Goal: Task Accomplishment & Management: Manage account settings

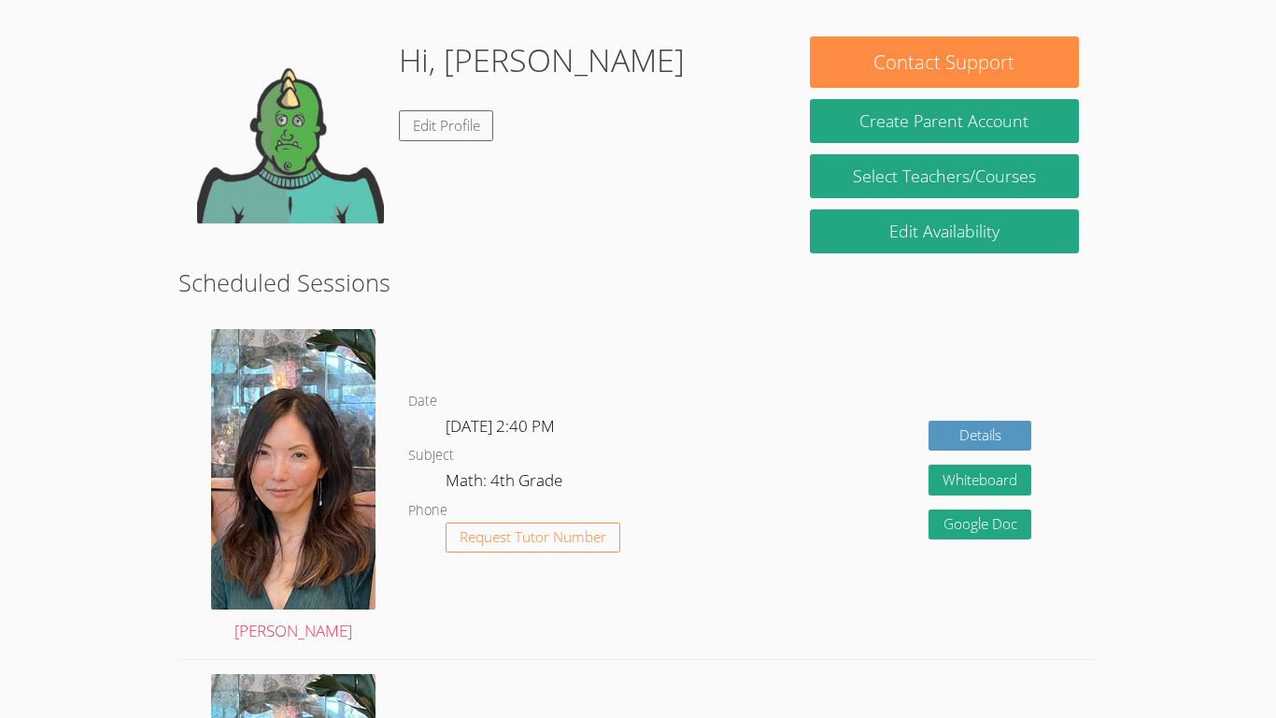
scroll to position [268, 0]
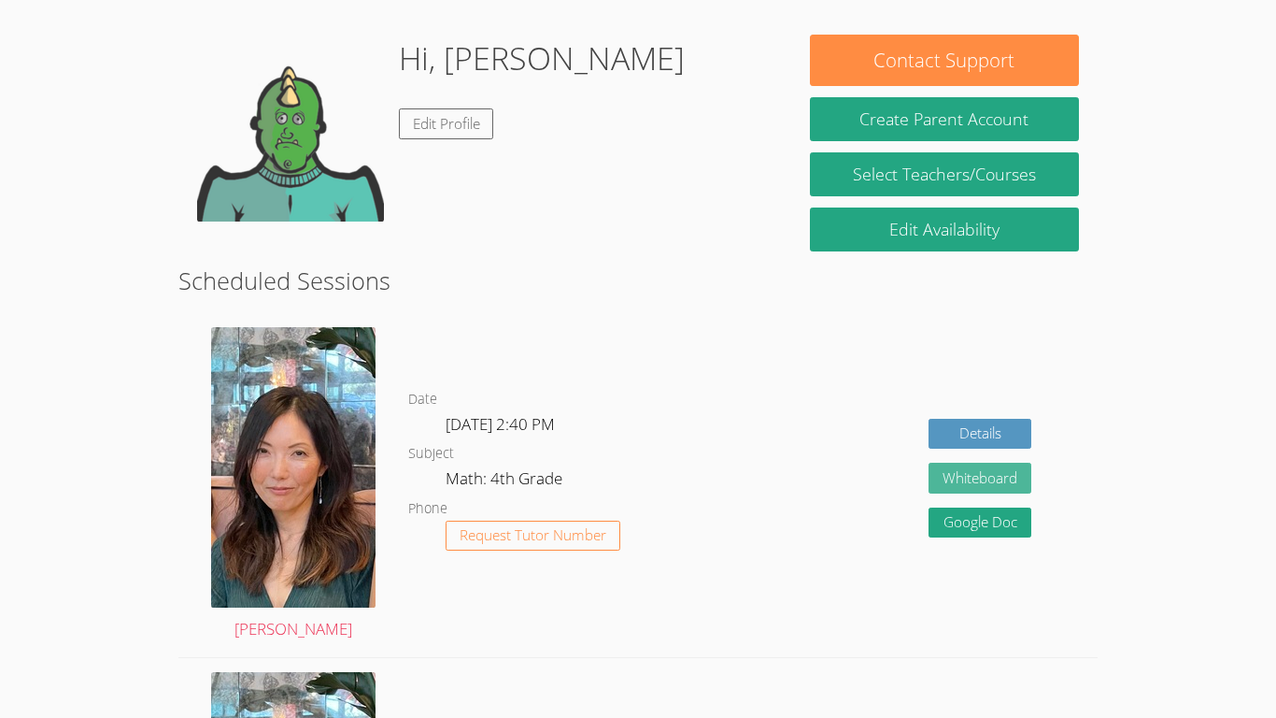
click at [992, 474] on button "Whiteboard" at bounding box center [980, 478] width 103 height 31
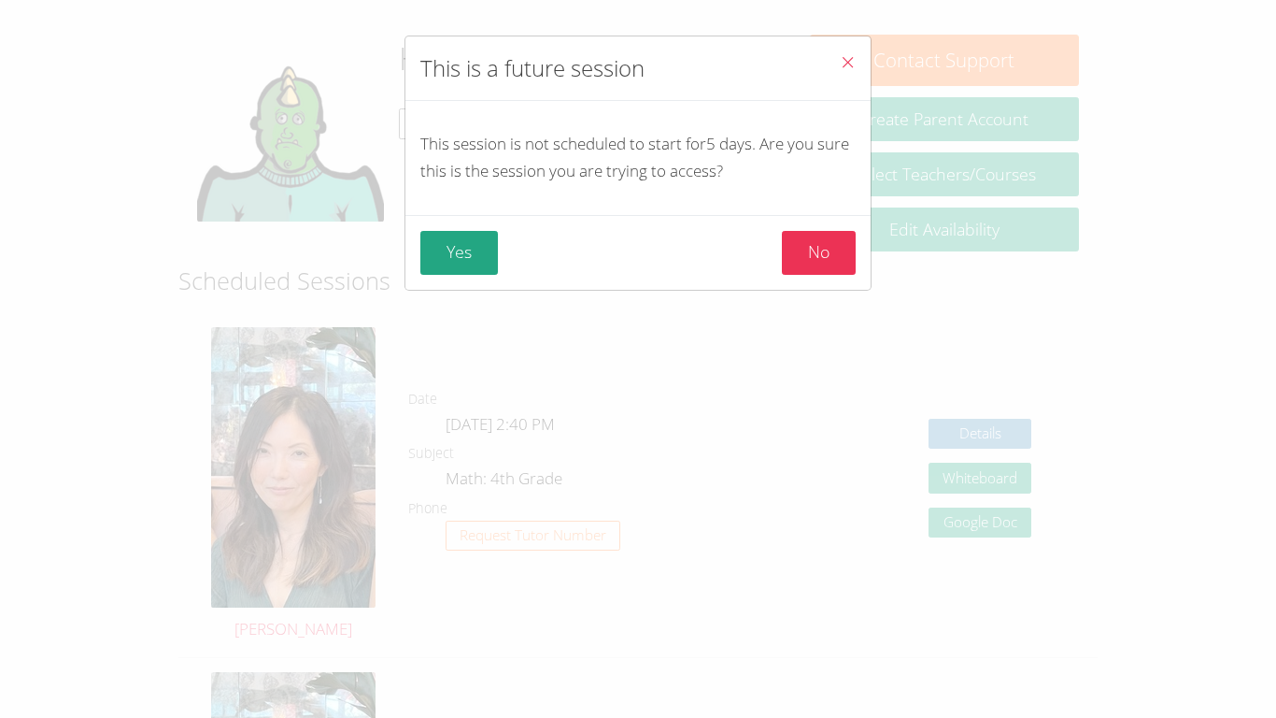
click at [183, 91] on div "This is a future session This session is not scheduled to start for 5 days . Ar…" at bounding box center [638, 359] width 1276 height 718
click at [465, 243] on button "Yes" at bounding box center [459, 253] width 78 height 44
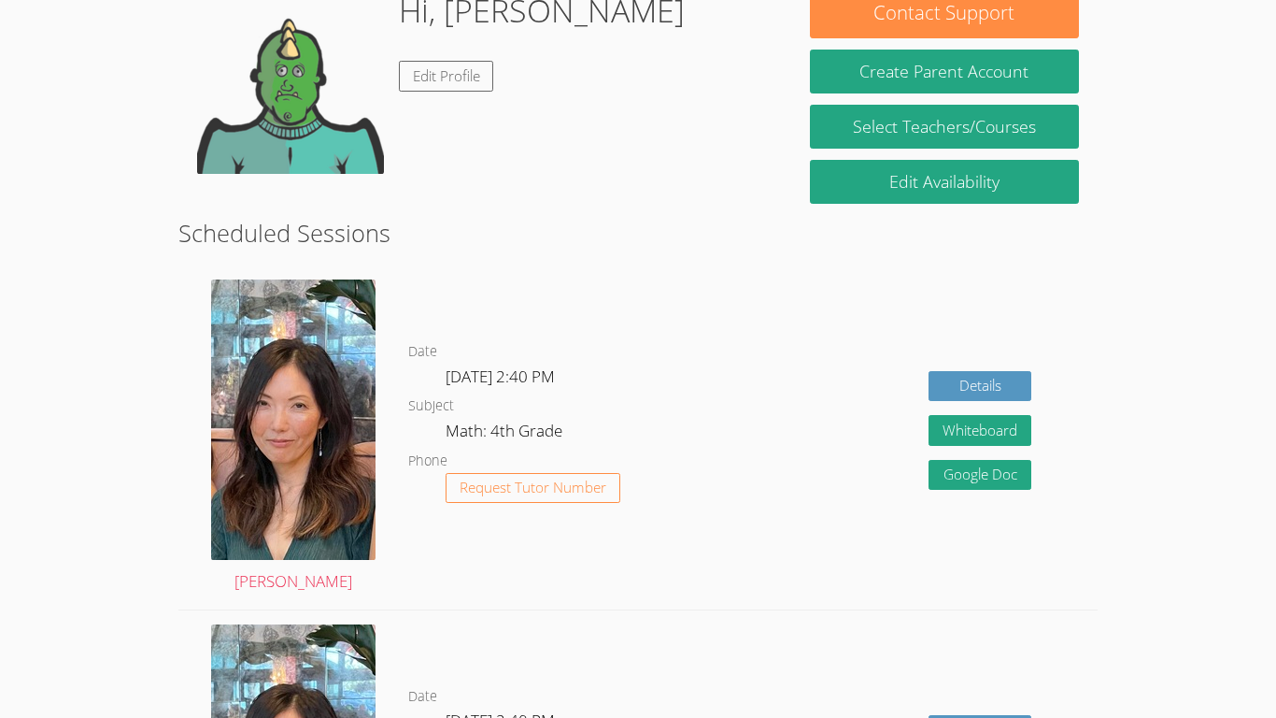
scroll to position [317, 0]
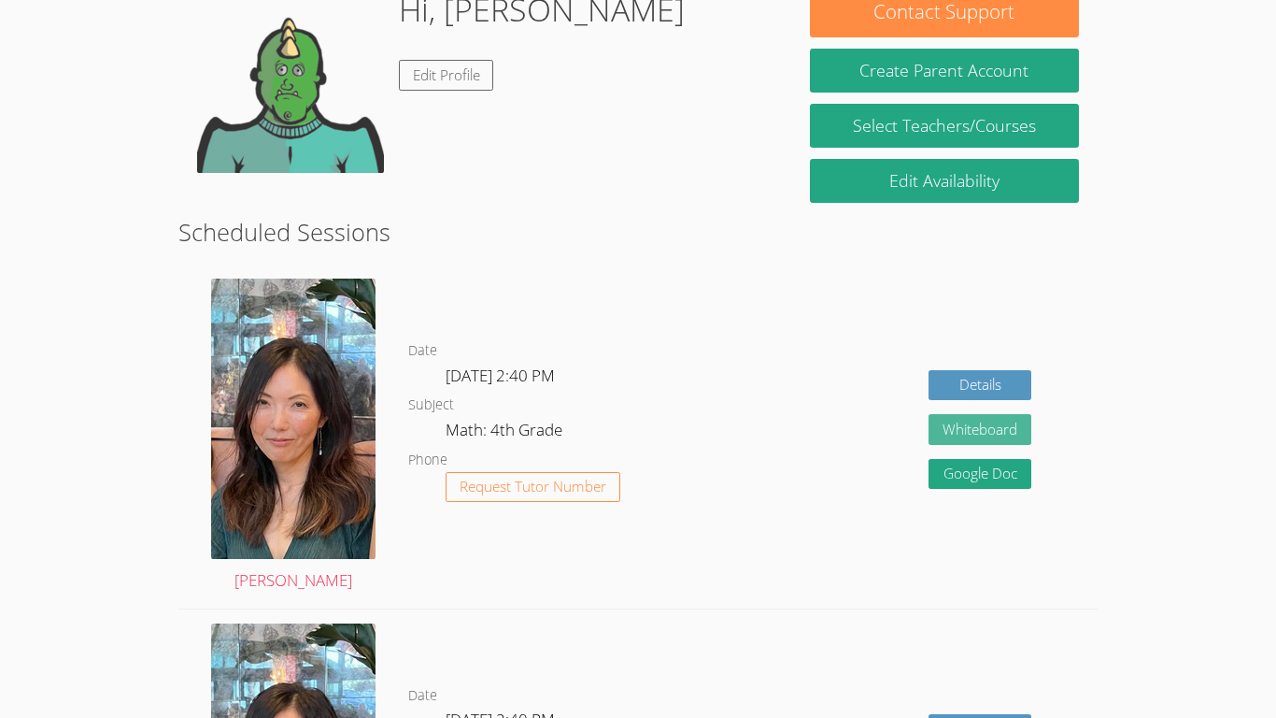
click at [1004, 425] on button "Whiteboard" at bounding box center [980, 429] width 103 height 31
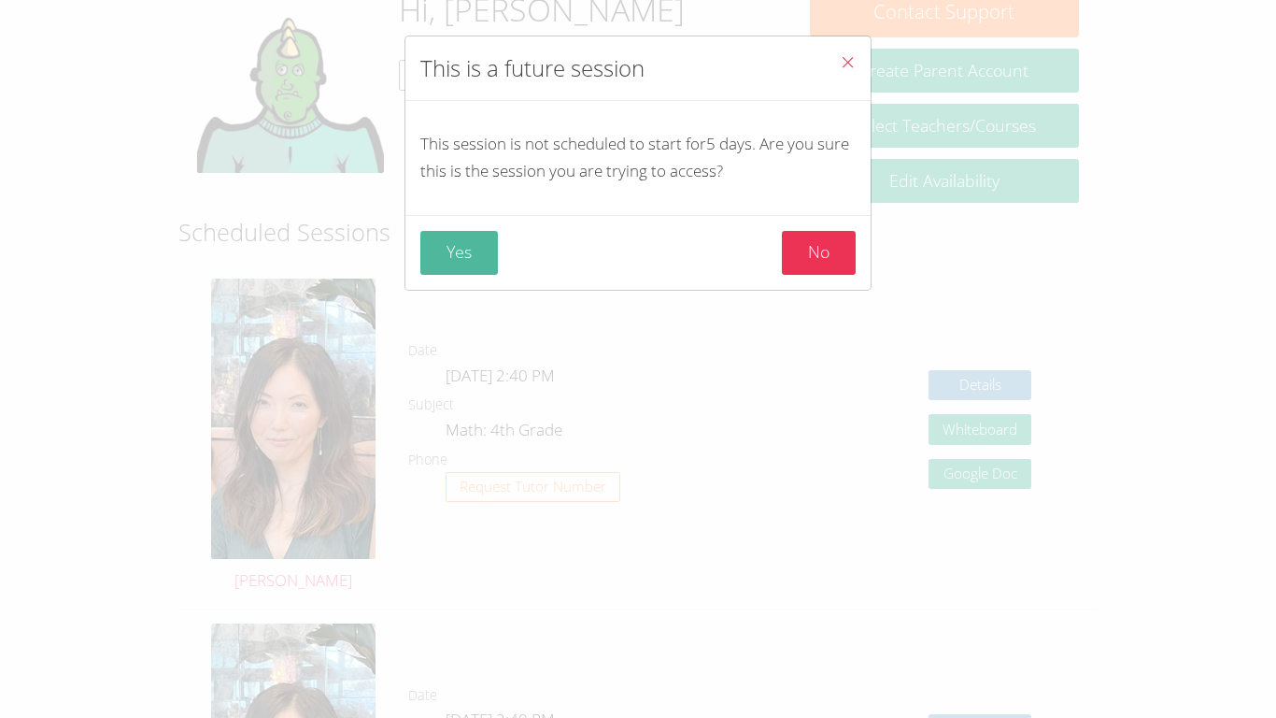
click at [462, 256] on button "Yes" at bounding box center [459, 253] width 78 height 44
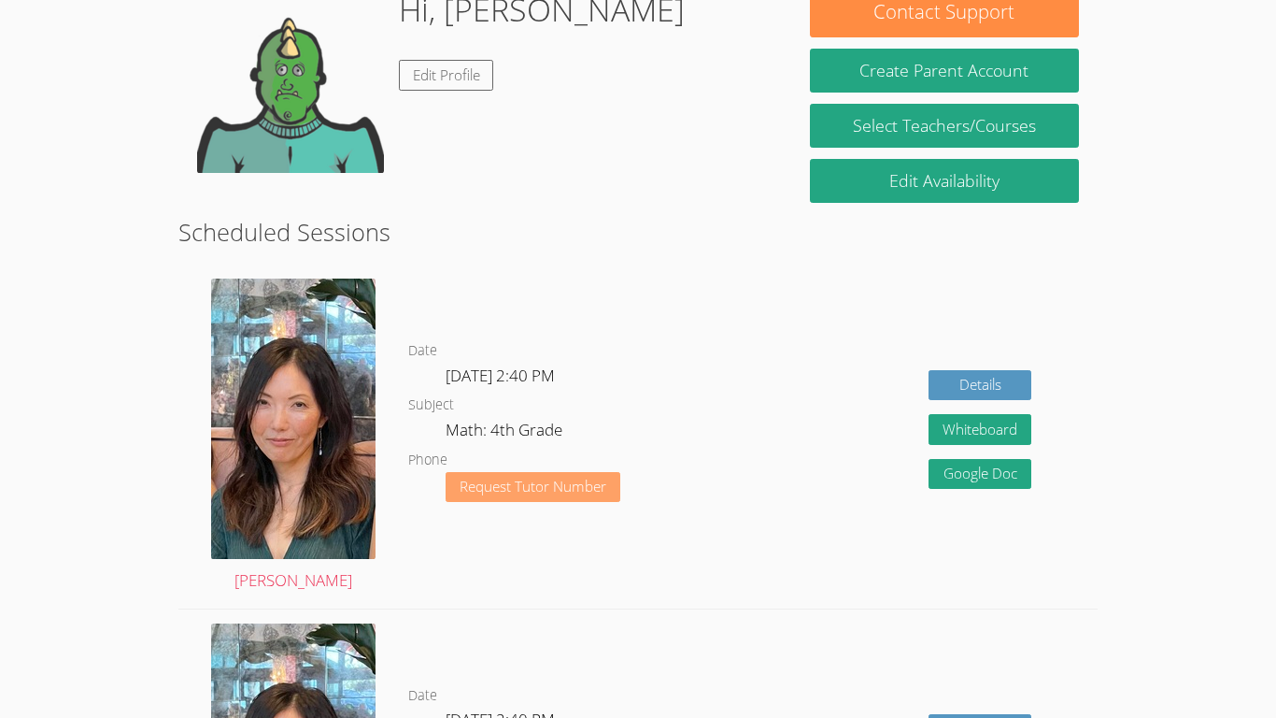
click at [543, 501] on button "Request Tutor Number" at bounding box center [533, 487] width 175 height 31
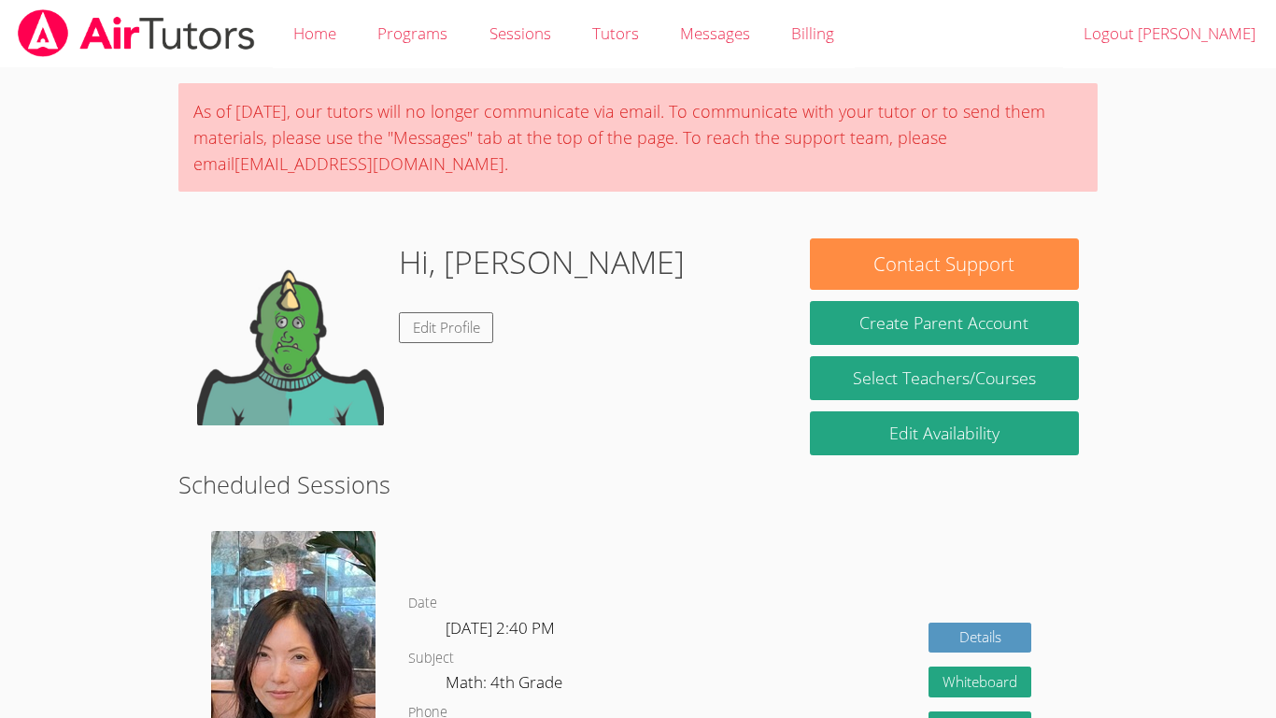
scroll to position [252, 0]
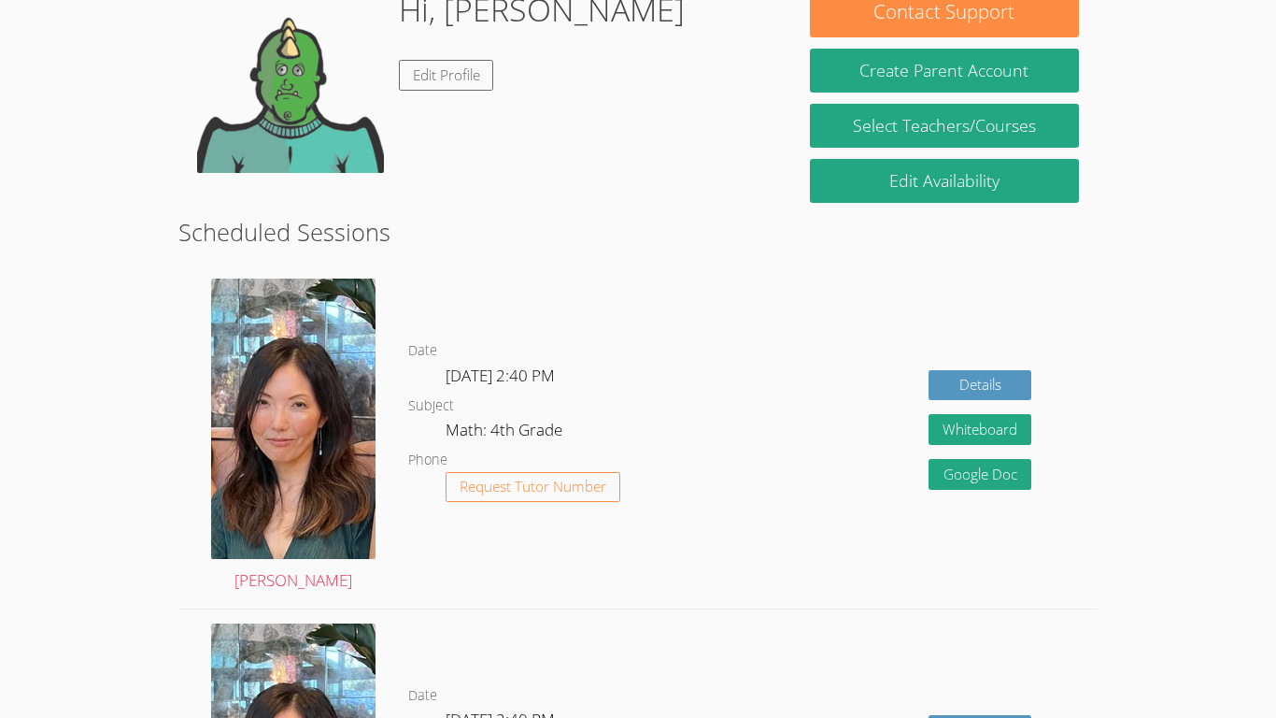
click at [543, 501] on button "Request Tutor Number" at bounding box center [533, 487] width 175 height 31
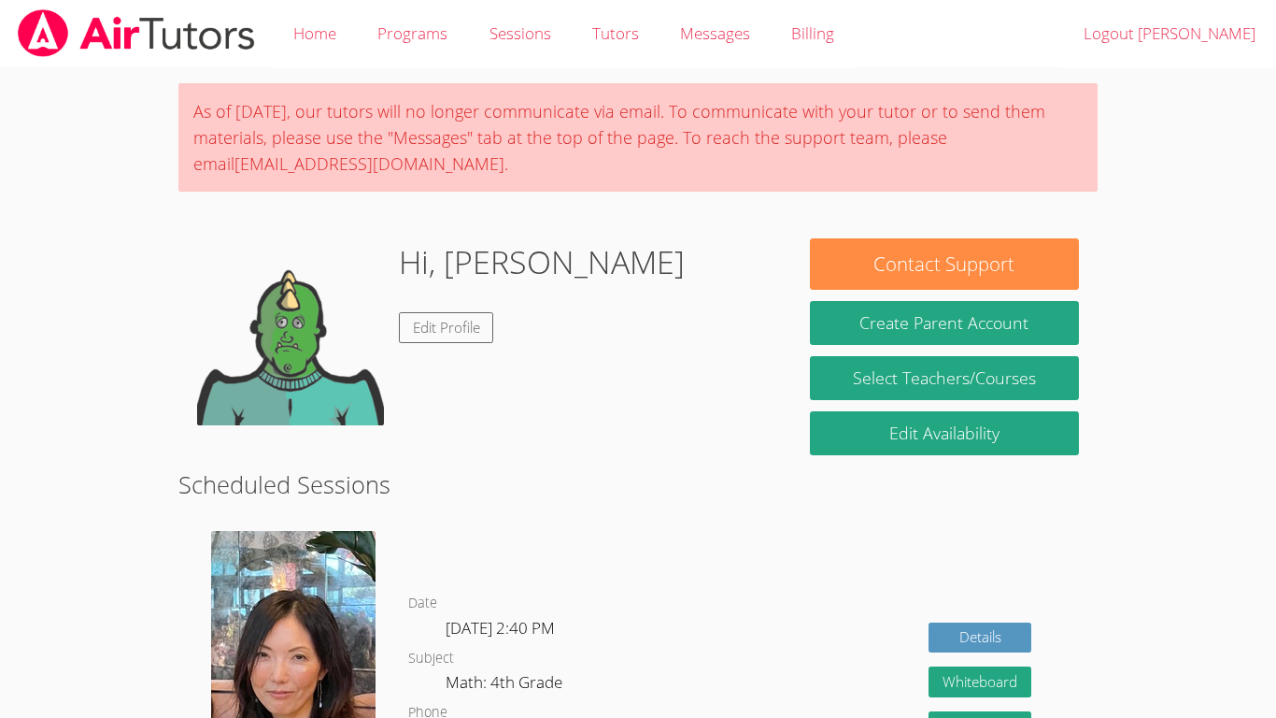
scroll to position [252, 0]
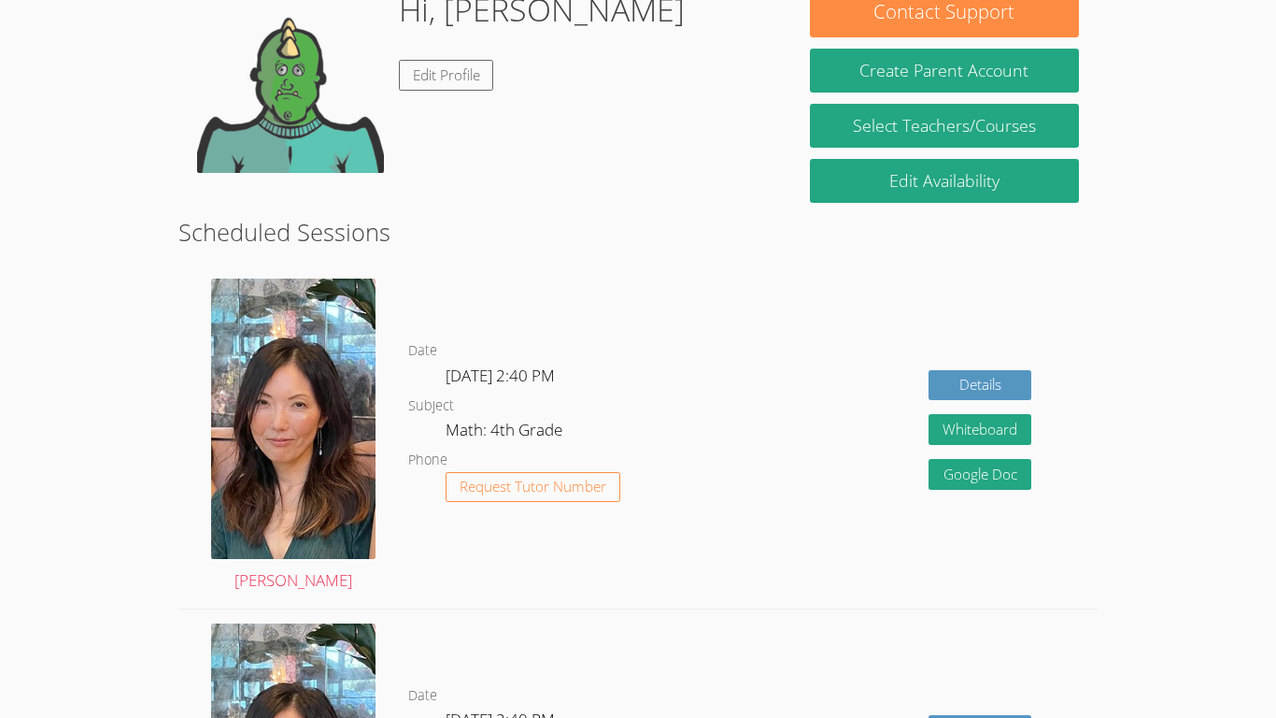
click at [543, 501] on button "Request Tutor Number" at bounding box center [533, 487] width 175 height 31
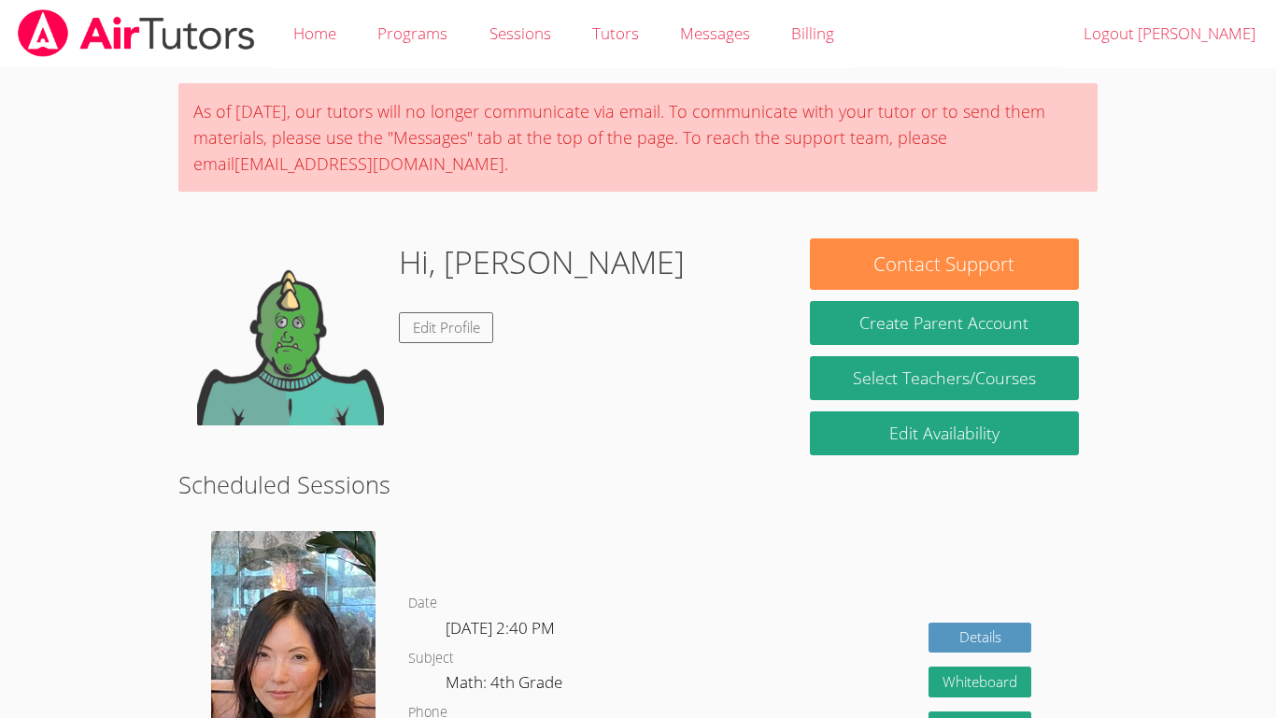
scroll to position [252, 0]
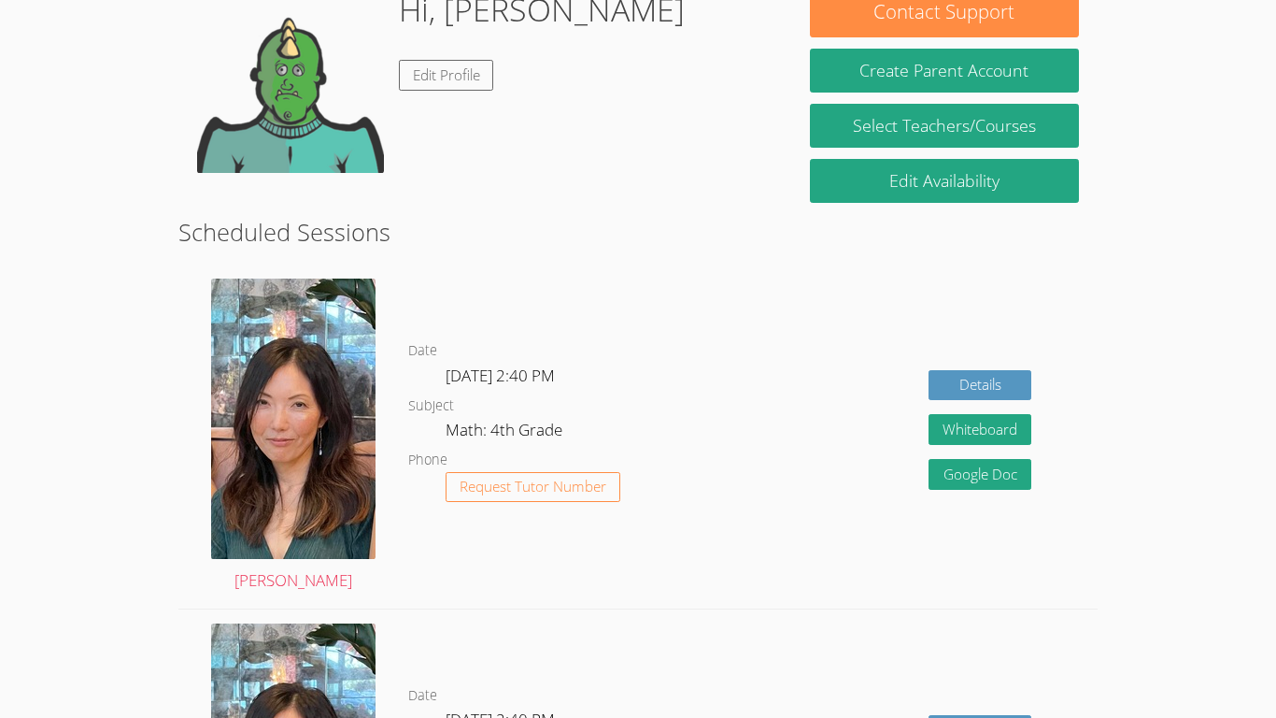
click at [543, 501] on button "Request Tutor Number" at bounding box center [533, 487] width 175 height 31
click at [460, 67] on link "Edit Profile" at bounding box center [446, 75] width 95 height 31
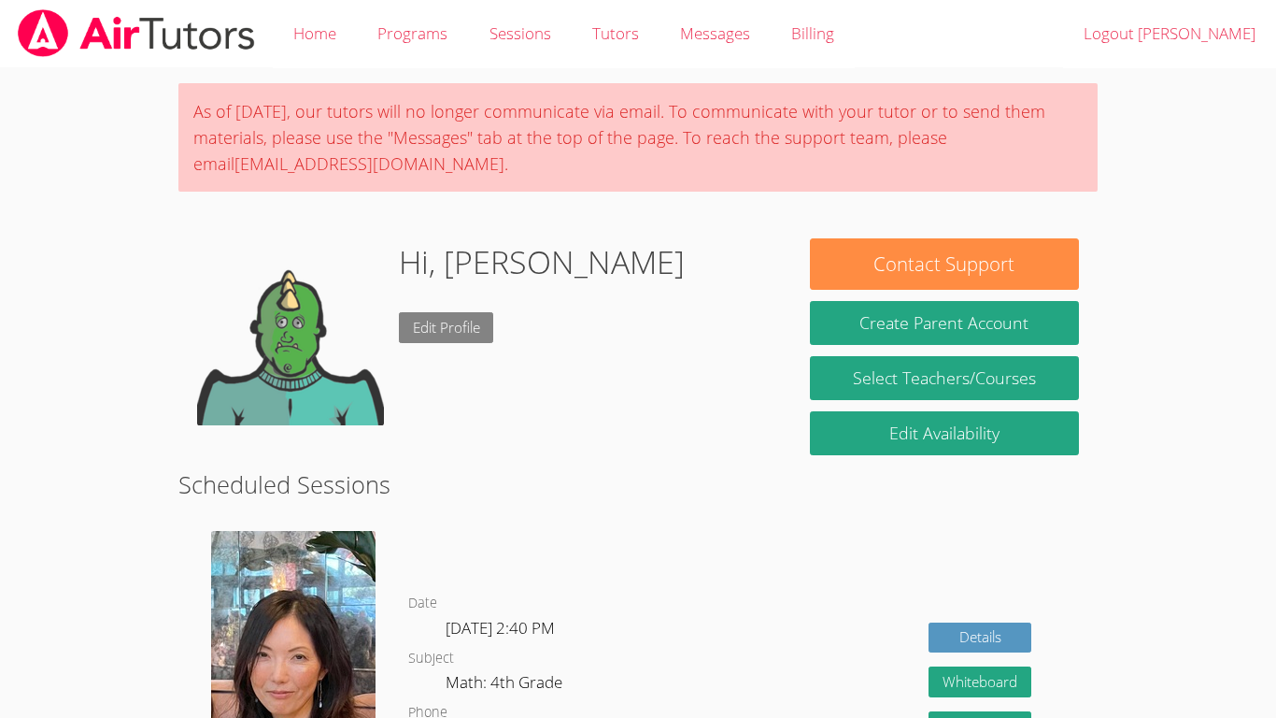
click at [490, 327] on link "Edit Profile" at bounding box center [446, 327] width 95 height 31
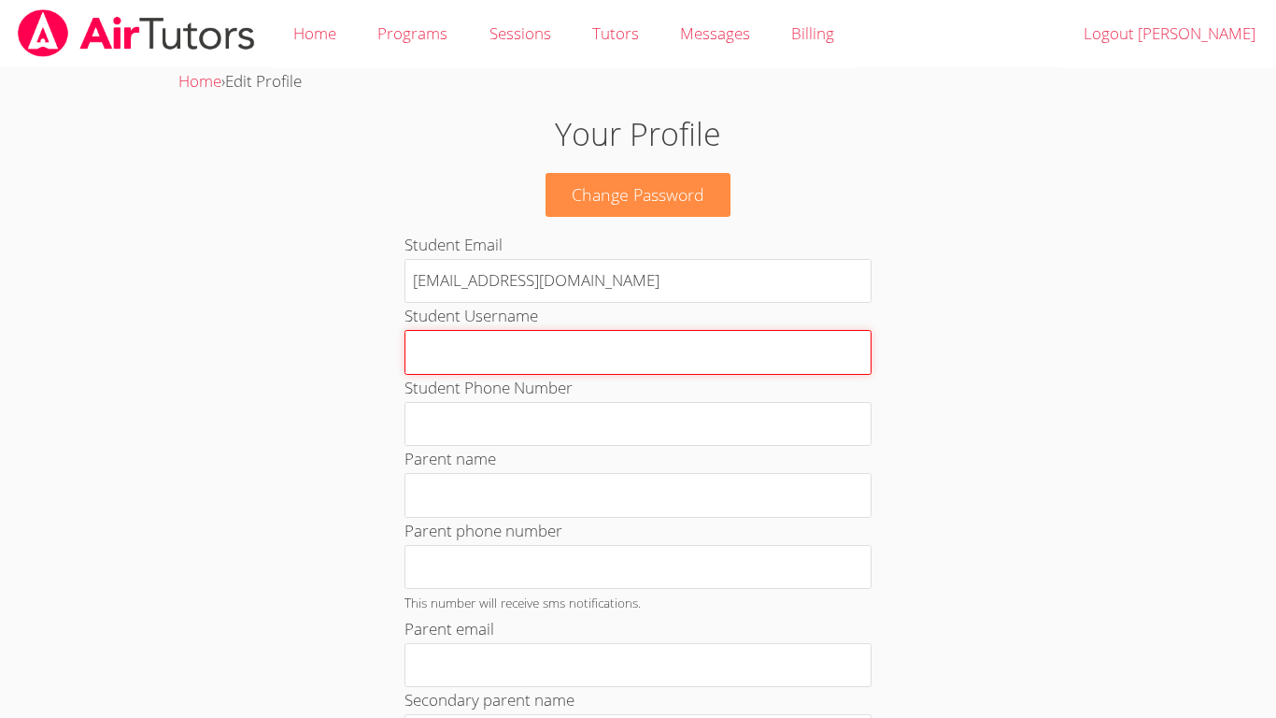
click at [591, 338] on input "Student Username" at bounding box center [638, 352] width 467 height 45
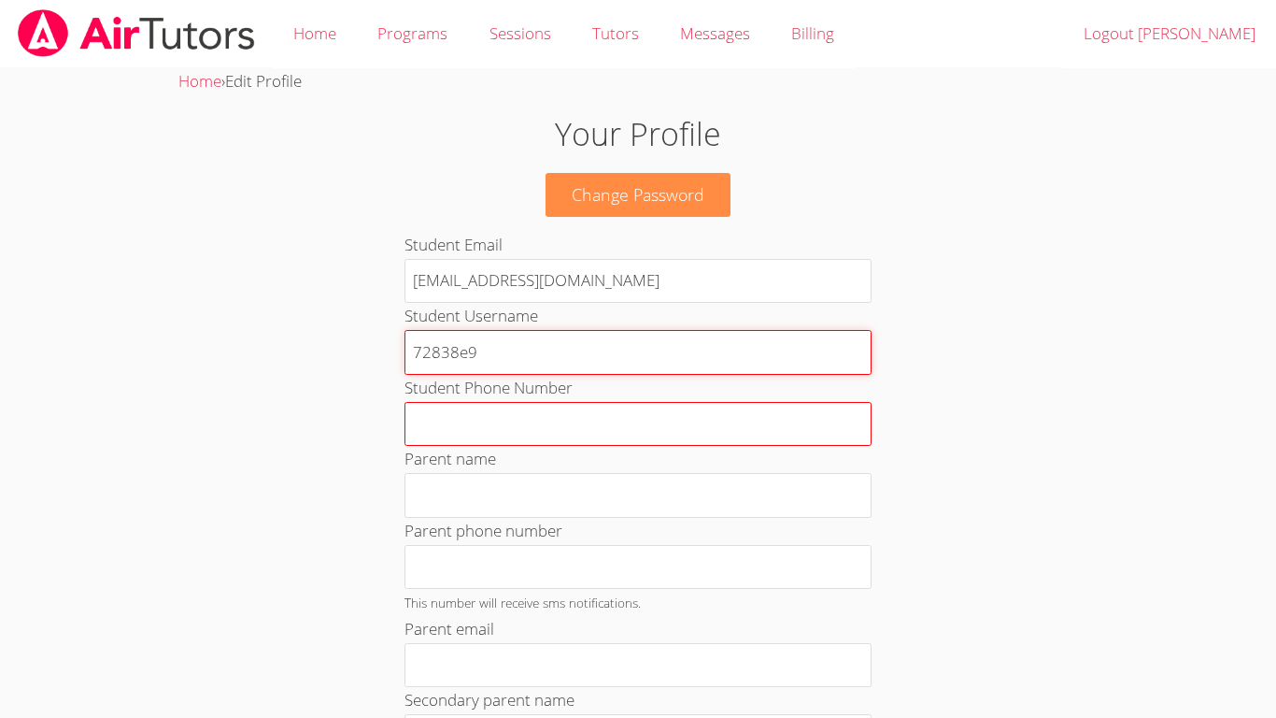
type input "72838e9"
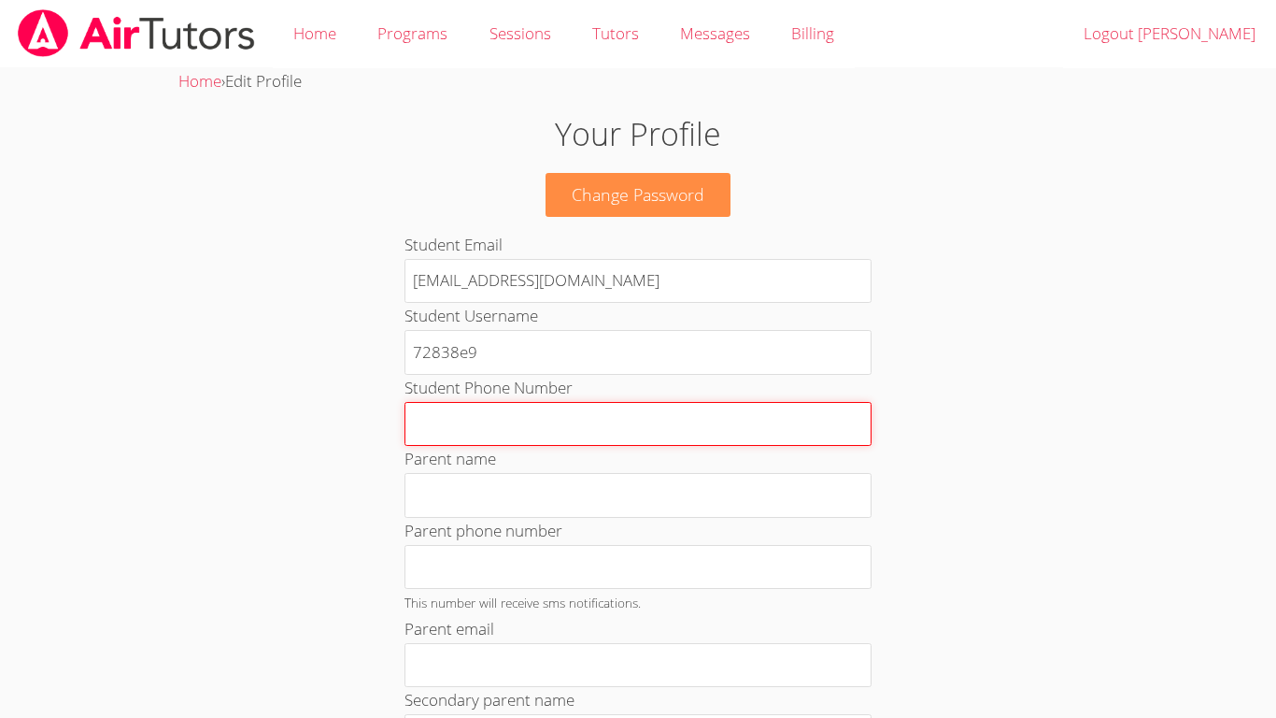
click at [667, 424] on input "Student Phone Number" at bounding box center [638, 424] width 467 height 45
type input "u2wiq"
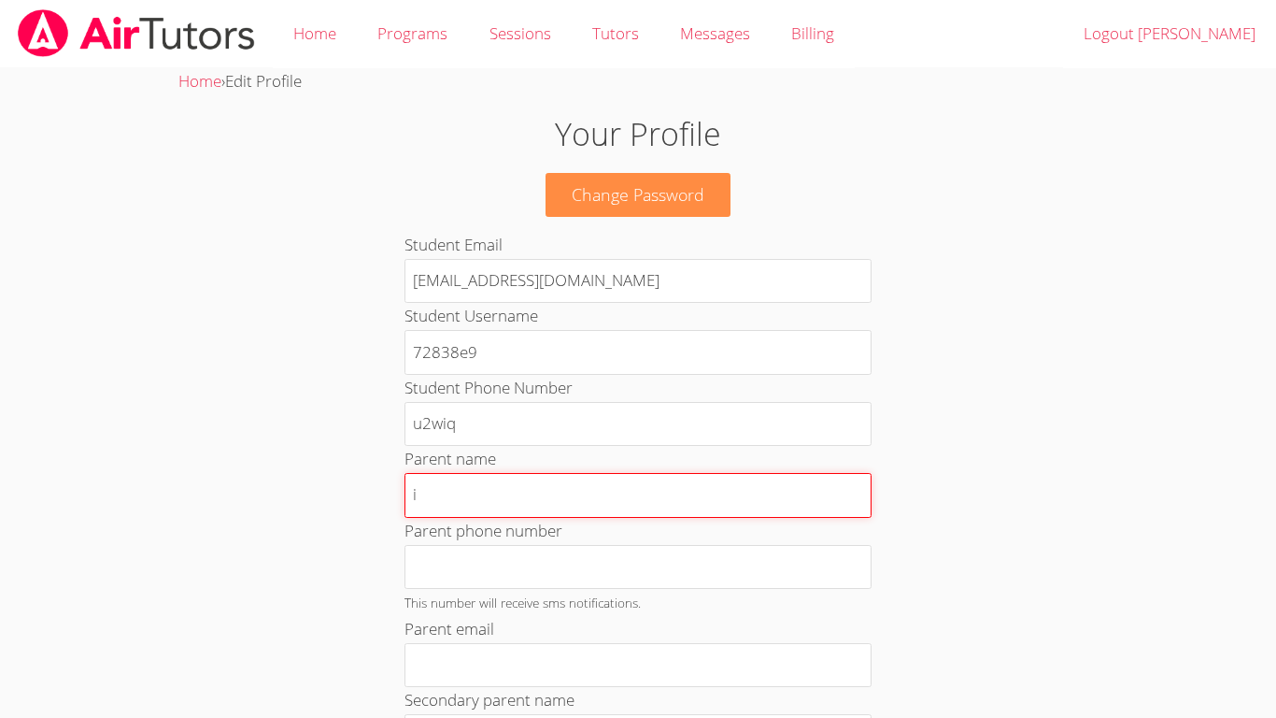
click at [704, 503] on input "i" at bounding box center [638, 495] width 467 height 45
type input "ijbiusiug"
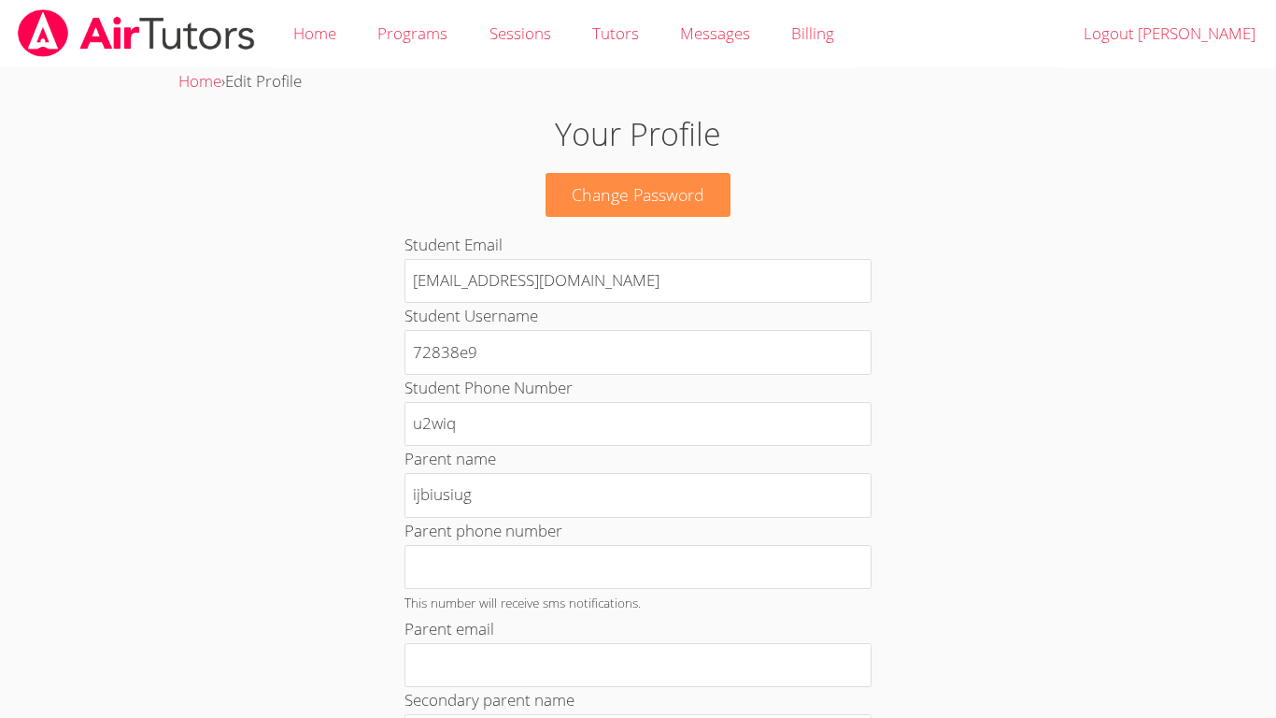
click at [590, 604] on small "This number will receive sms notifications." at bounding box center [523, 602] width 236 height 18
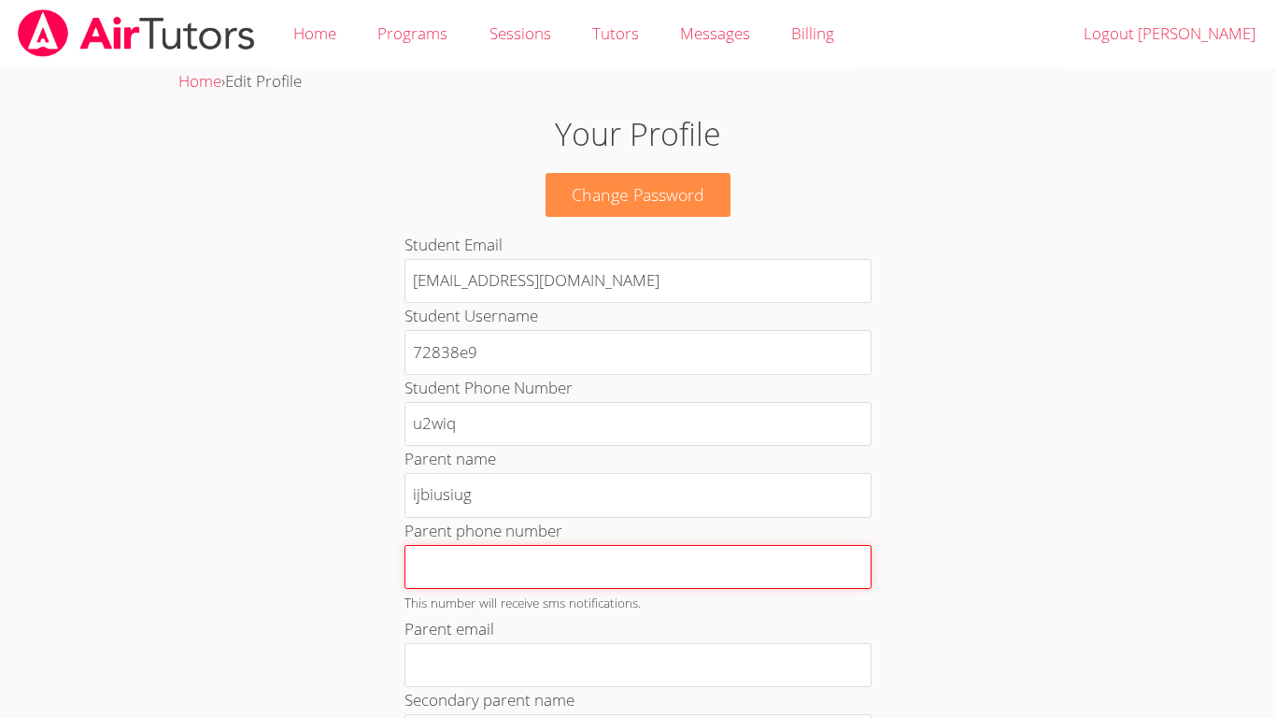
click at [629, 549] on input "Parent phone number" at bounding box center [638, 567] width 467 height 45
type input "555"
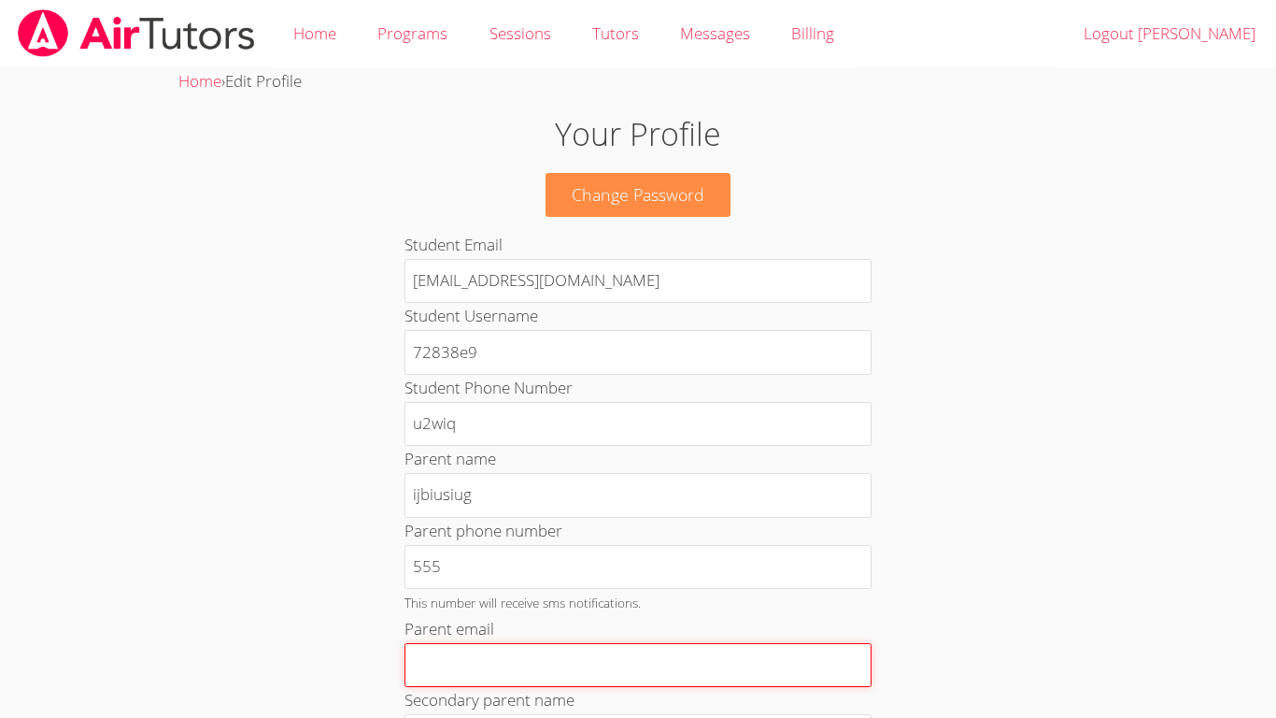
click at [591, 657] on input "Parent email" at bounding box center [638, 665] width 467 height 45
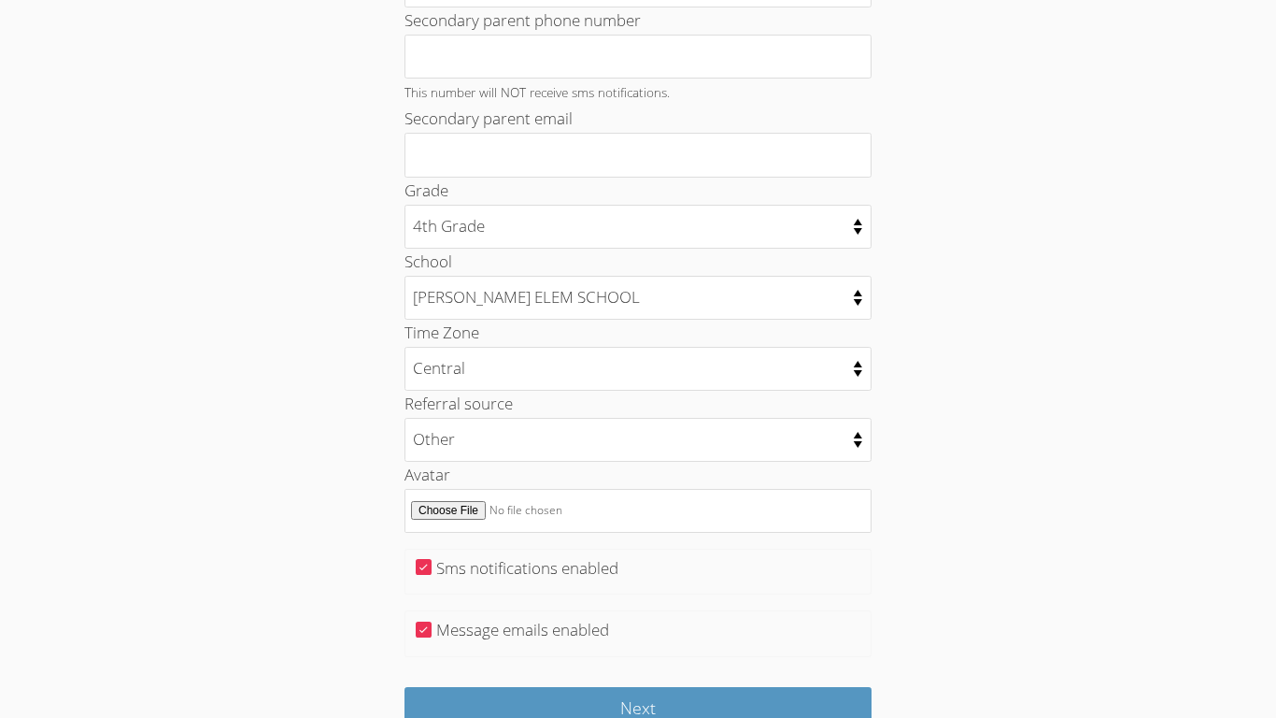
scroll to position [860, 0]
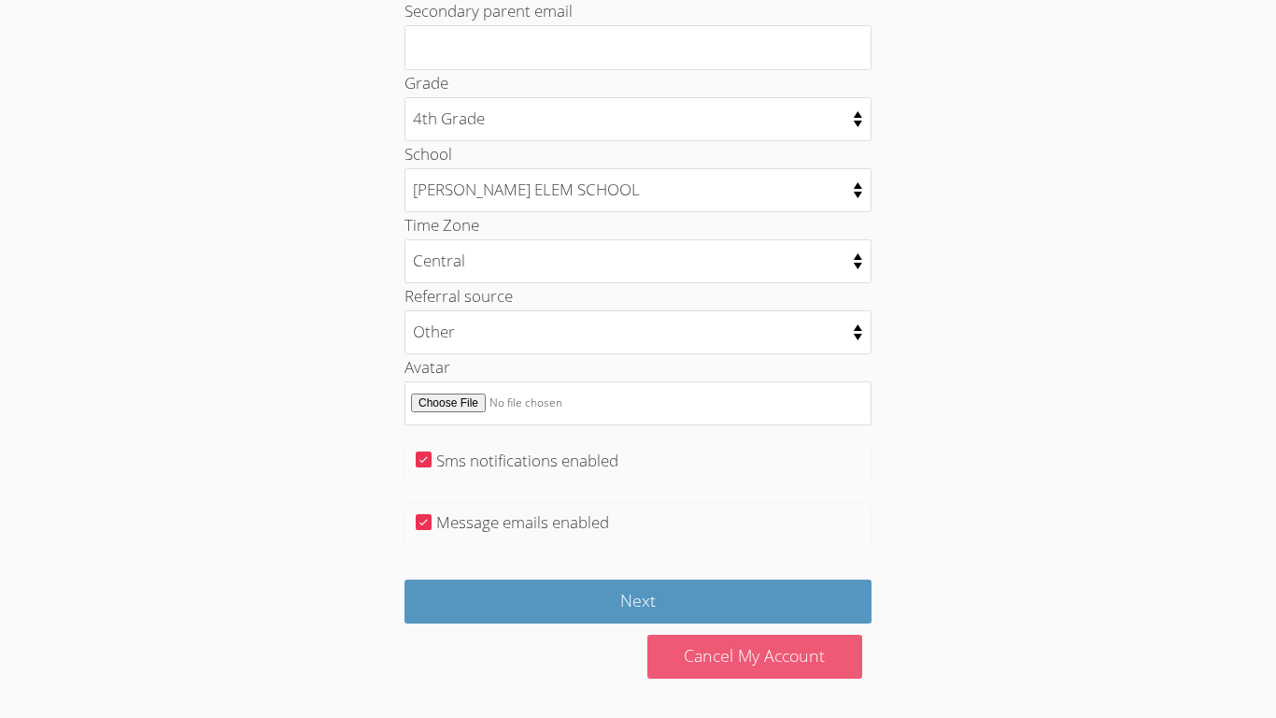
type input "66666676"
click at [811, 653] on link "Cancel My Account" at bounding box center [755, 656] width 215 height 44
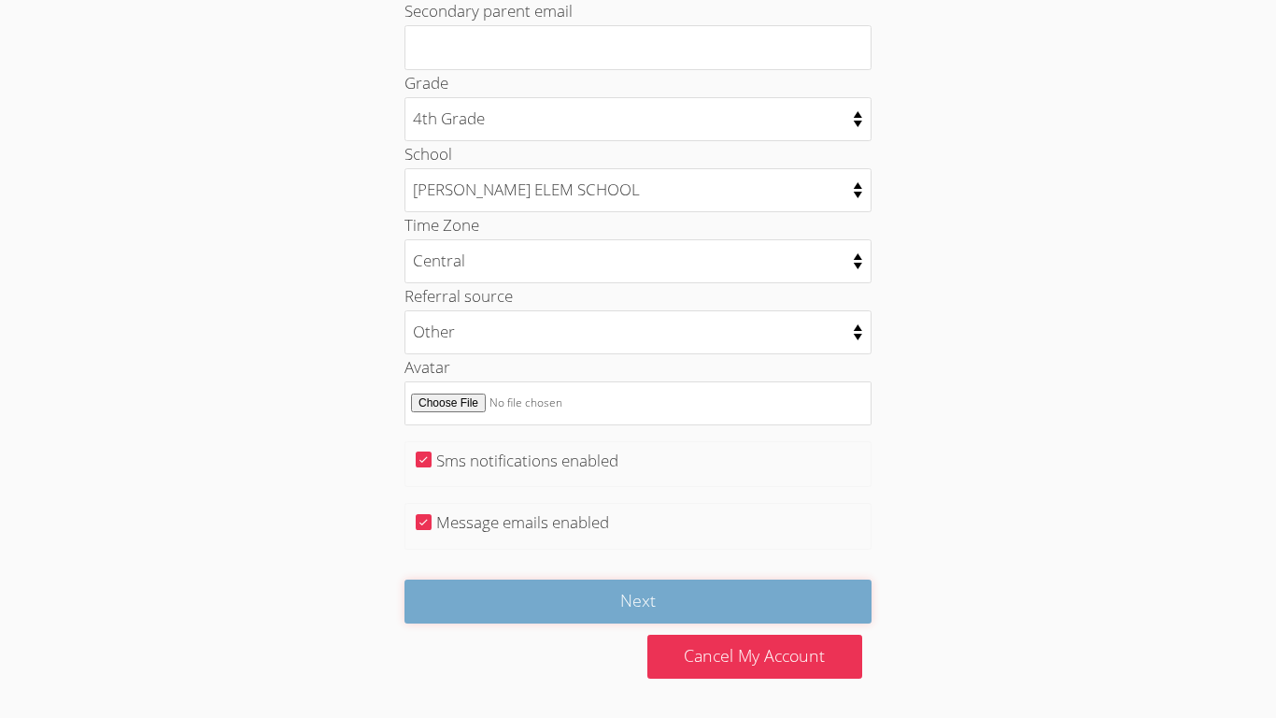
click at [846, 586] on input "Next" at bounding box center [638, 601] width 467 height 44
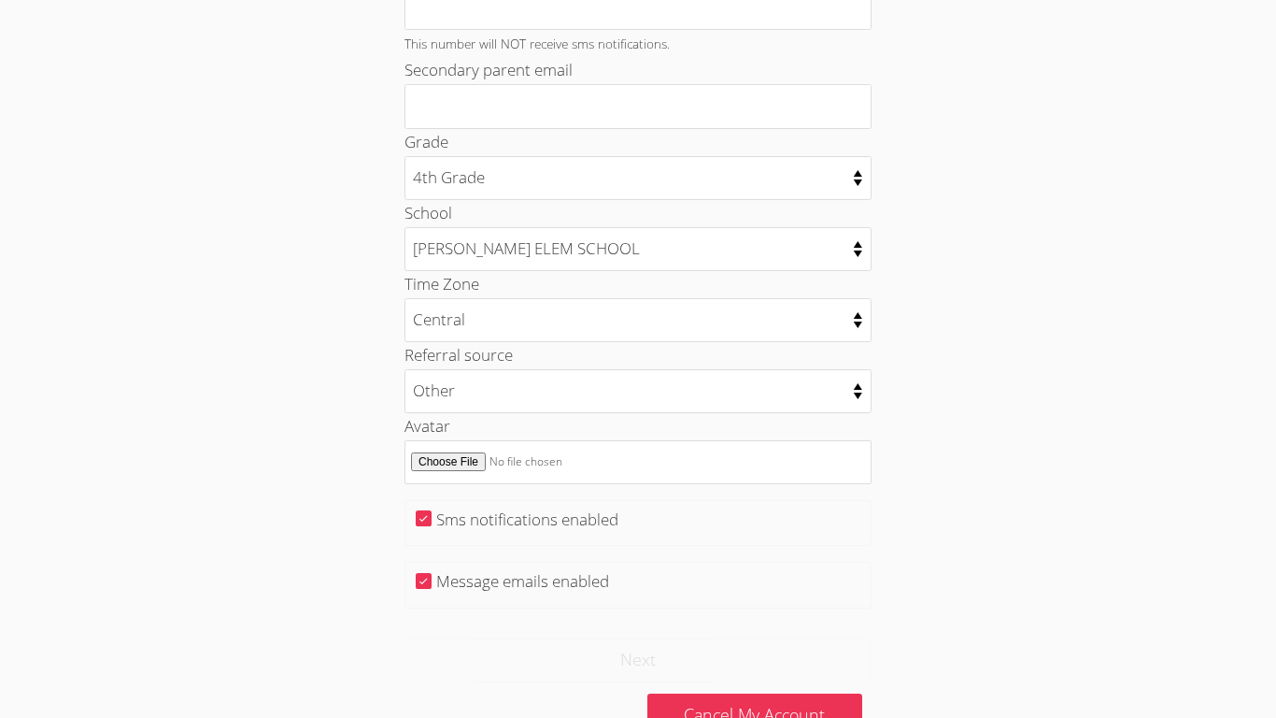
scroll to position [799, 0]
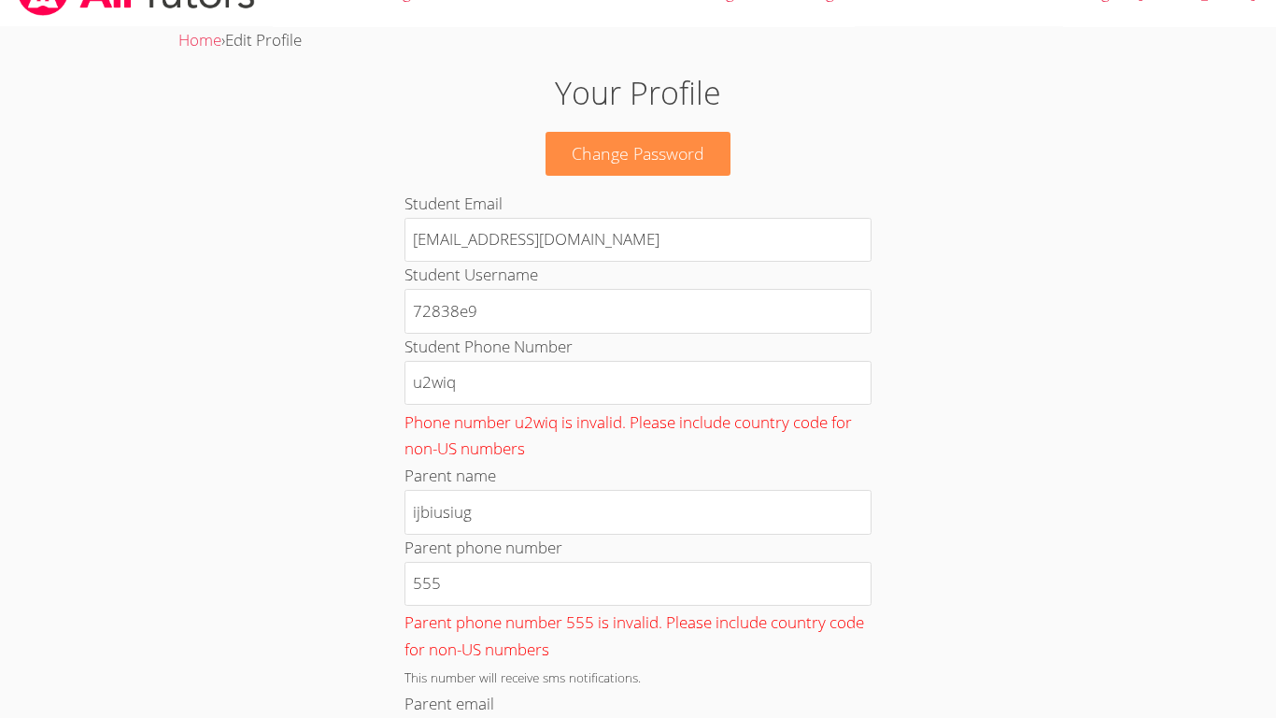
scroll to position [48, 0]
